Goal: Check status: Check status

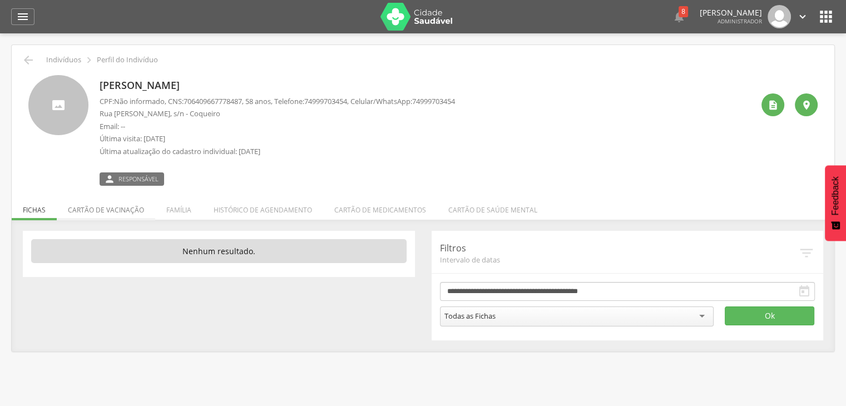
click at [120, 207] on li "Cartão de vacinação" at bounding box center [106, 207] width 98 height 26
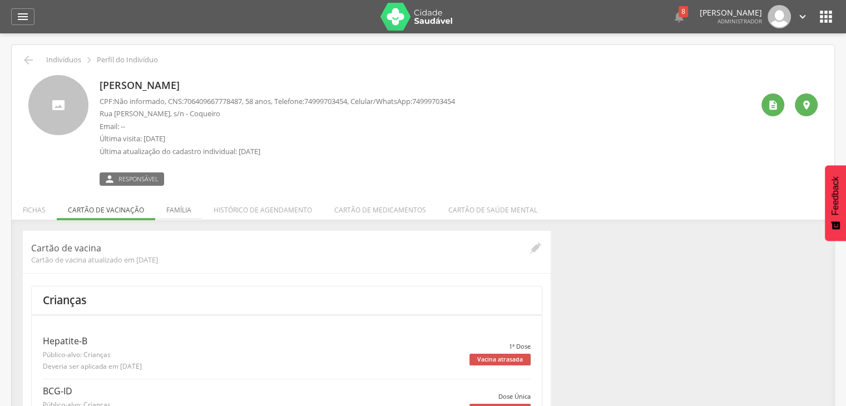
click at [184, 207] on li "Família" at bounding box center [178, 207] width 47 height 26
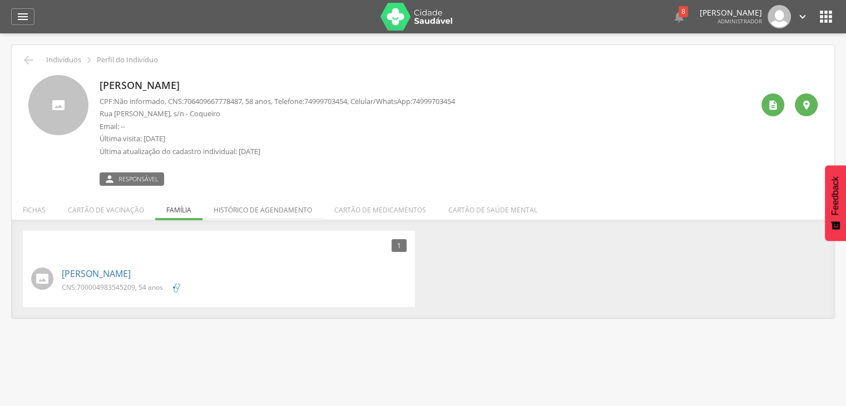
click at [269, 212] on li "Histórico de agendamento" at bounding box center [262, 207] width 121 height 26
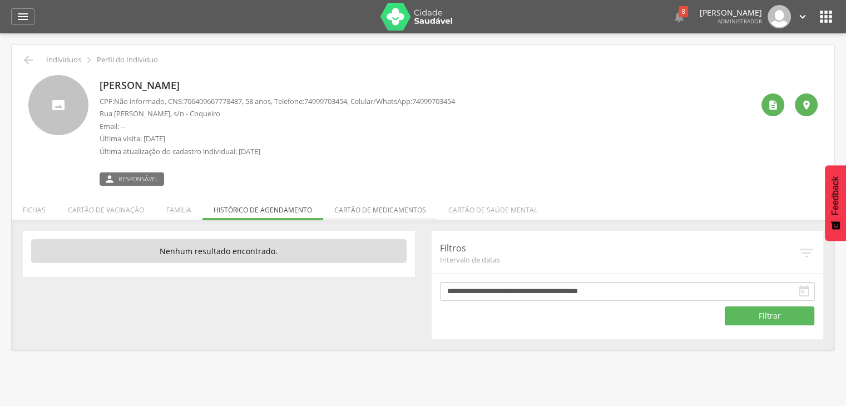
click at [365, 210] on li "Cartão de medicamentos" at bounding box center [380, 207] width 114 height 26
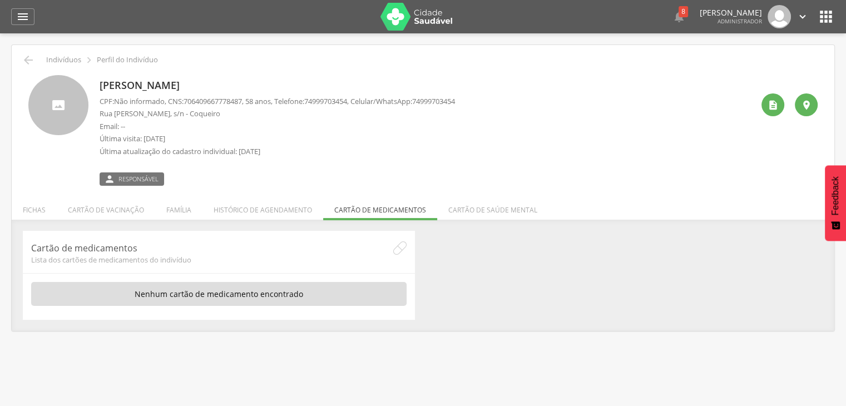
click at [500, 207] on li "Cartão de saúde mental" at bounding box center [492, 207] width 111 height 26
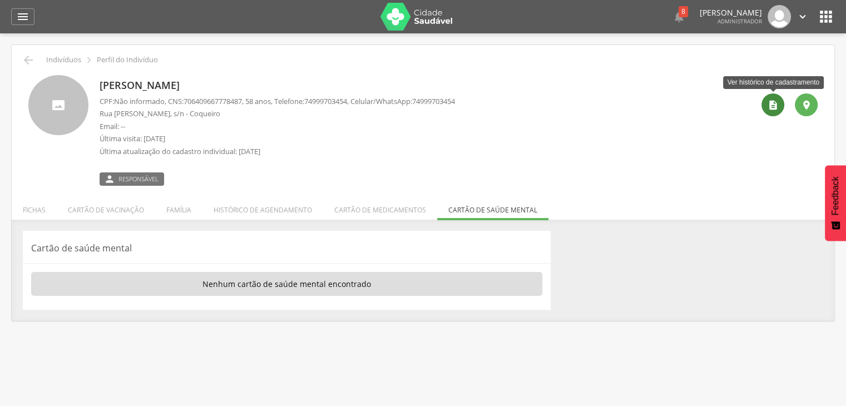
click at [768, 104] on icon "" at bounding box center [773, 105] width 11 height 11
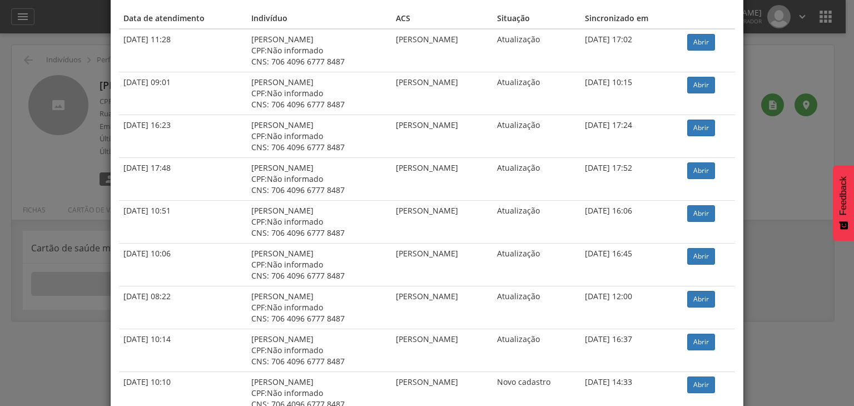
scroll to position [92, 0]
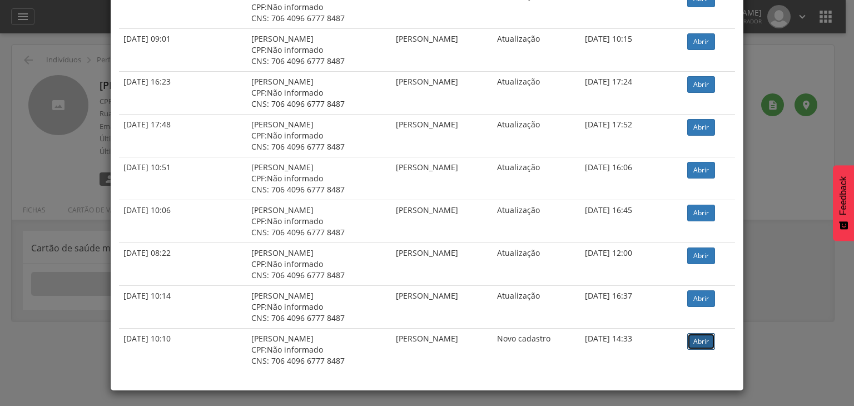
click at [700, 341] on link "Abrir" at bounding box center [702, 341] width 28 height 17
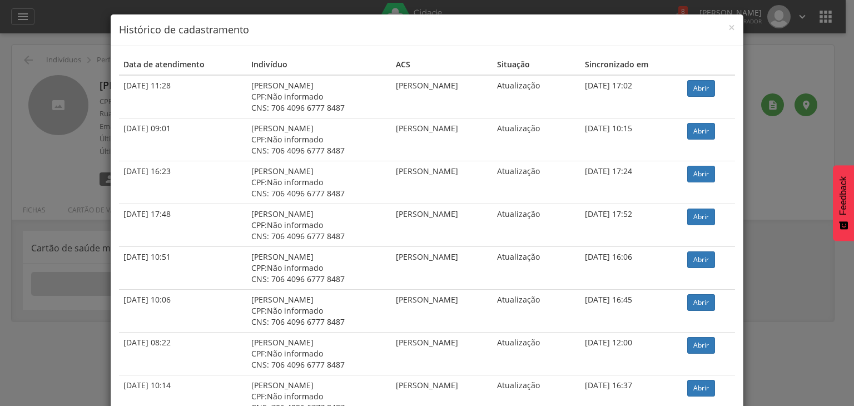
scroll to position [0, 0]
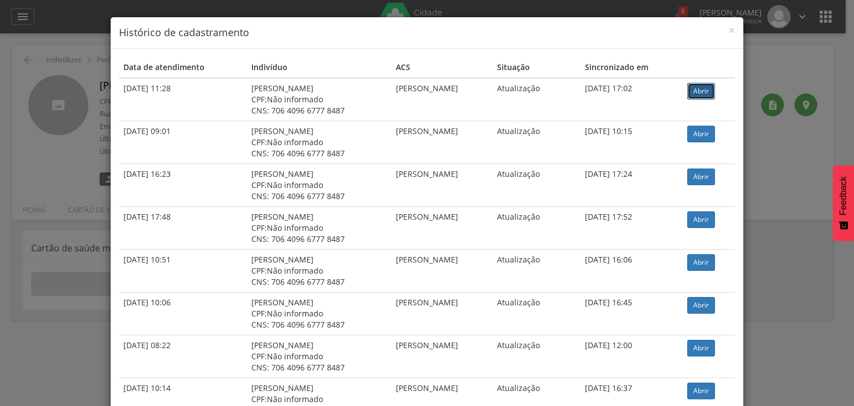
click at [703, 87] on link "Abrir" at bounding box center [702, 91] width 28 height 17
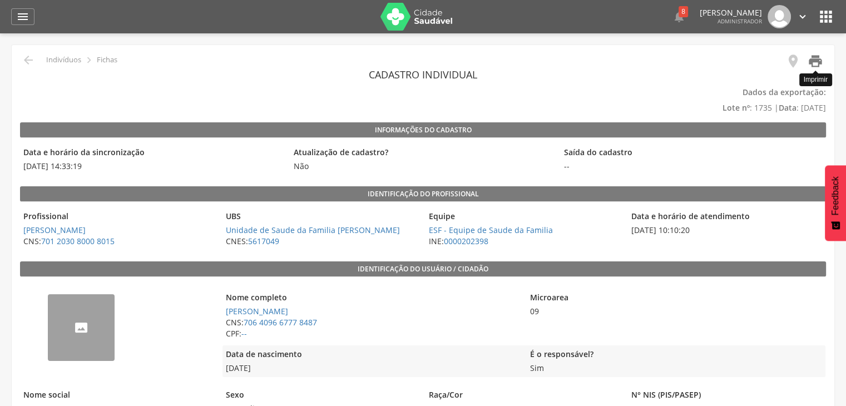
click at [818, 65] on icon "" at bounding box center [816, 61] width 16 height 16
click at [814, 60] on icon "" at bounding box center [816, 61] width 16 height 16
